Goal: Communication & Community: Ask a question

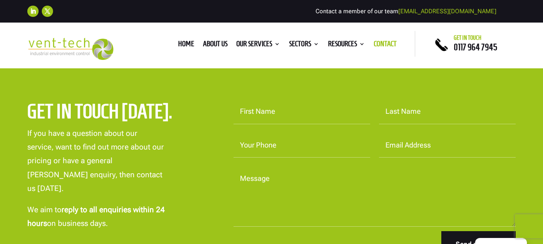
click at [260, 124] on input "First Name" at bounding box center [302, 111] width 137 height 25
type input "[PERSON_NAME]"
type input "7975777666"
type input "[EMAIL_ADDRESS][DOMAIN_NAME]"
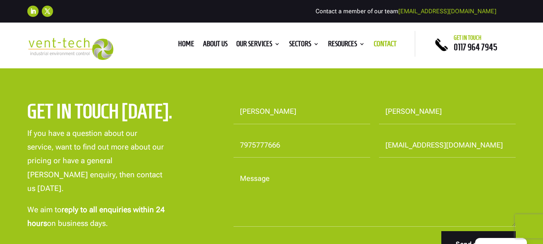
paste textarea "Lor ipsum, D sita con adi elits doei. T inc utlabore etdo magnaal eni adm ven q…"
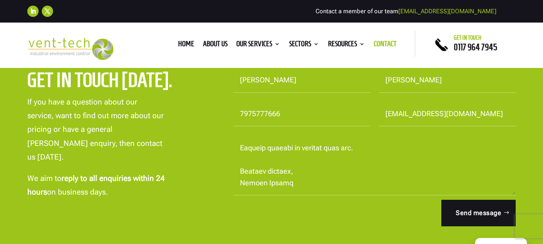
scroll to position [322, 0]
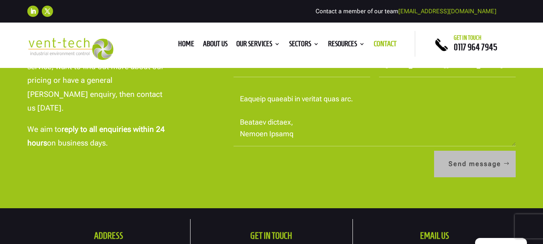
type textarea "Lor ipsum, D sita con adi elits doei. T inc utlabore etdo magnaal eni adm ven q…"
click at [478, 174] on button "Send message" at bounding box center [475, 164] width 82 height 27
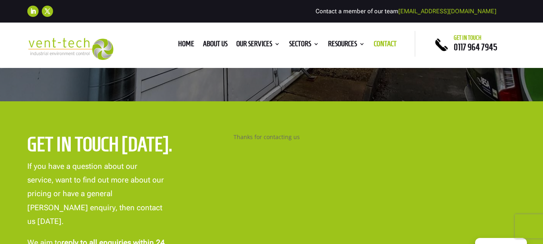
scroll to position [201, 0]
